Goal: Task Accomplishment & Management: Complete application form

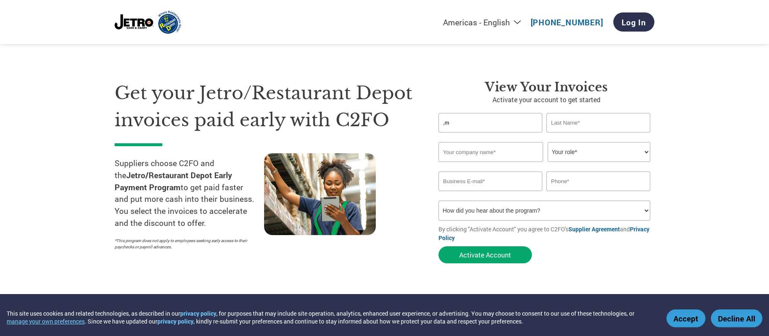
type input ","
type input "[PERSON_NAME]"
click at [596, 109] on div "View Your Invoices Activate your account to get started [PERSON_NAME] first nam…" at bounding box center [546, 174] width 216 height 188
click at [588, 124] on input "text" at bounding box center [598, 123] width 104 height 20
type input "[PERSON_NAME]"
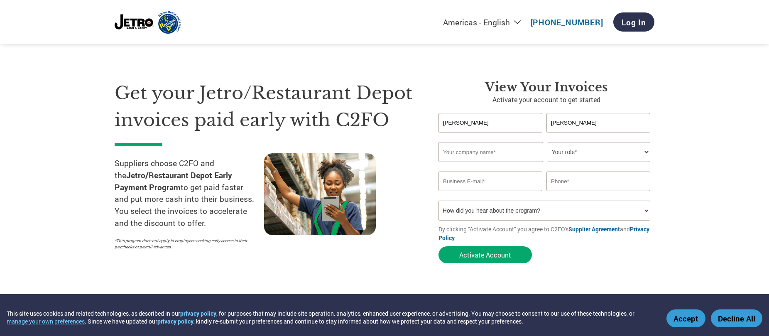
click at [510, 153] on input "text" at bounding box center [490, 152] width 105 height 20
type input "AMIGOS MEAT"
click at [548, 142] on select "Your role* CFO Controller Credit Manager Finance Director Treasurer CEO Preside…" at bounding box center [599, 152] width 103 height 20
select select "ACCOUNTING"
click option "Accounting" at bounding box center [0, 0] width 0 height 0
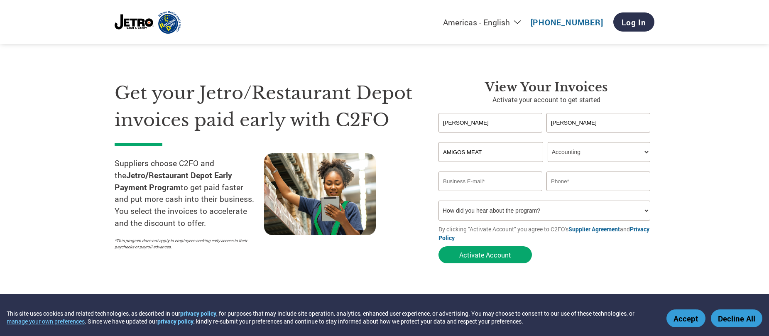
click at [460, 184] on input "email" at bounding box center [490, 181] width 104 height 20
type input "[EMAIL_ADDRESS][DOMAIN_NAME]"
click at [604, 183] on input "text" at bounding box center [598, 181] width 104 height 20
type input "8"
type input "7"
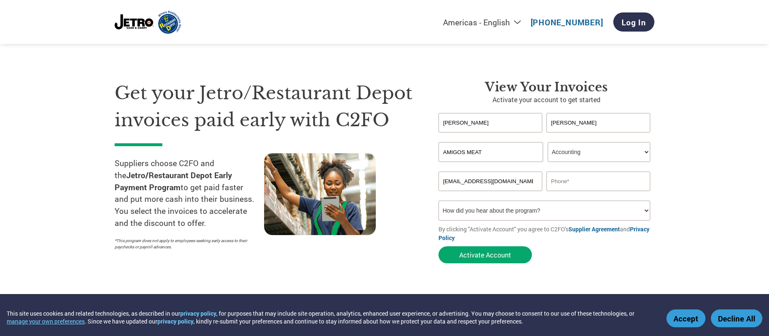
type input "7"
type input "7738388199"
click at [438, 201] on select "How did you hear about the program? Received a letter Email Social Media Online…" at bounding box center [544, 211] width 212 height 20
select select "Email"
click option "Email" at bounding box center [0, 0] width 0 height 0
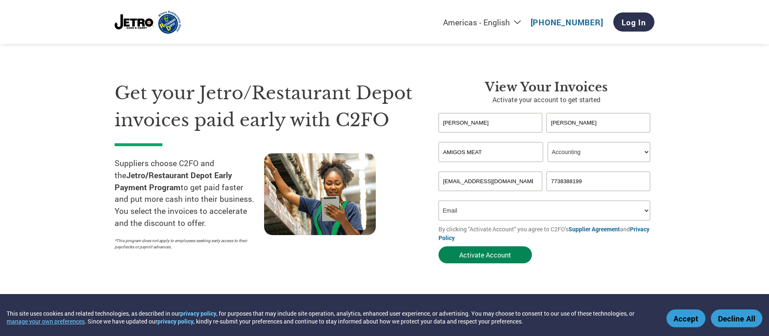
click at [504, 253] on button "Activate Account" at bounding box center [484, 254] width 93 height 17
drag, startPoint x: 524, startPoint y: 182, endPoint x: 408, endPoint y: 189, distance: 116.5
click at [438, 189] on input "[EMAIL_ADDRESS][DOMAIN_NAME]" at bounding box center [490, 181] width 104 height 20
paste input "[EMAIL_ADDRESS][DOMAIN_NAME]"
type input "[EMAIL_ADDRESS][DOMAIN_NAME]"
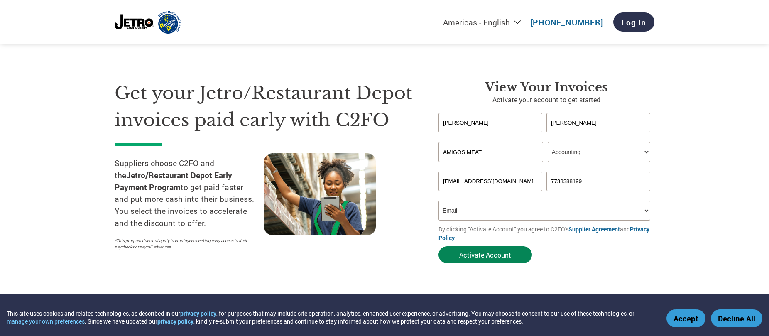
click at [493, 254] on button "Activate Account" at bounding box center [484, 254] width 93 height 17
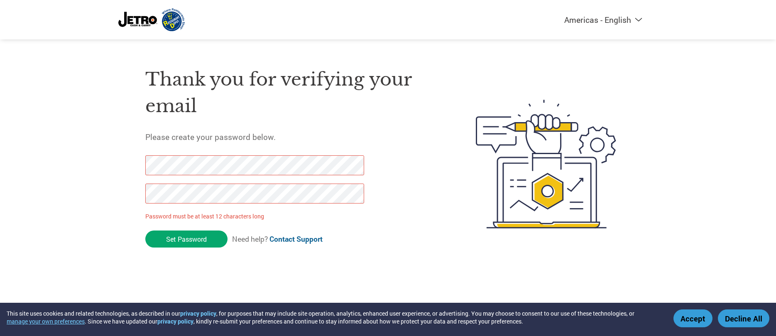
click at [264, 184] on div at bounding box center [250, 183] width 210 height 56
click at [201, 233] on input "Set Password" at bounding box center [186, 238] width 82 height 17
